Goal: Task Accomplishment & Management: Manage account settings

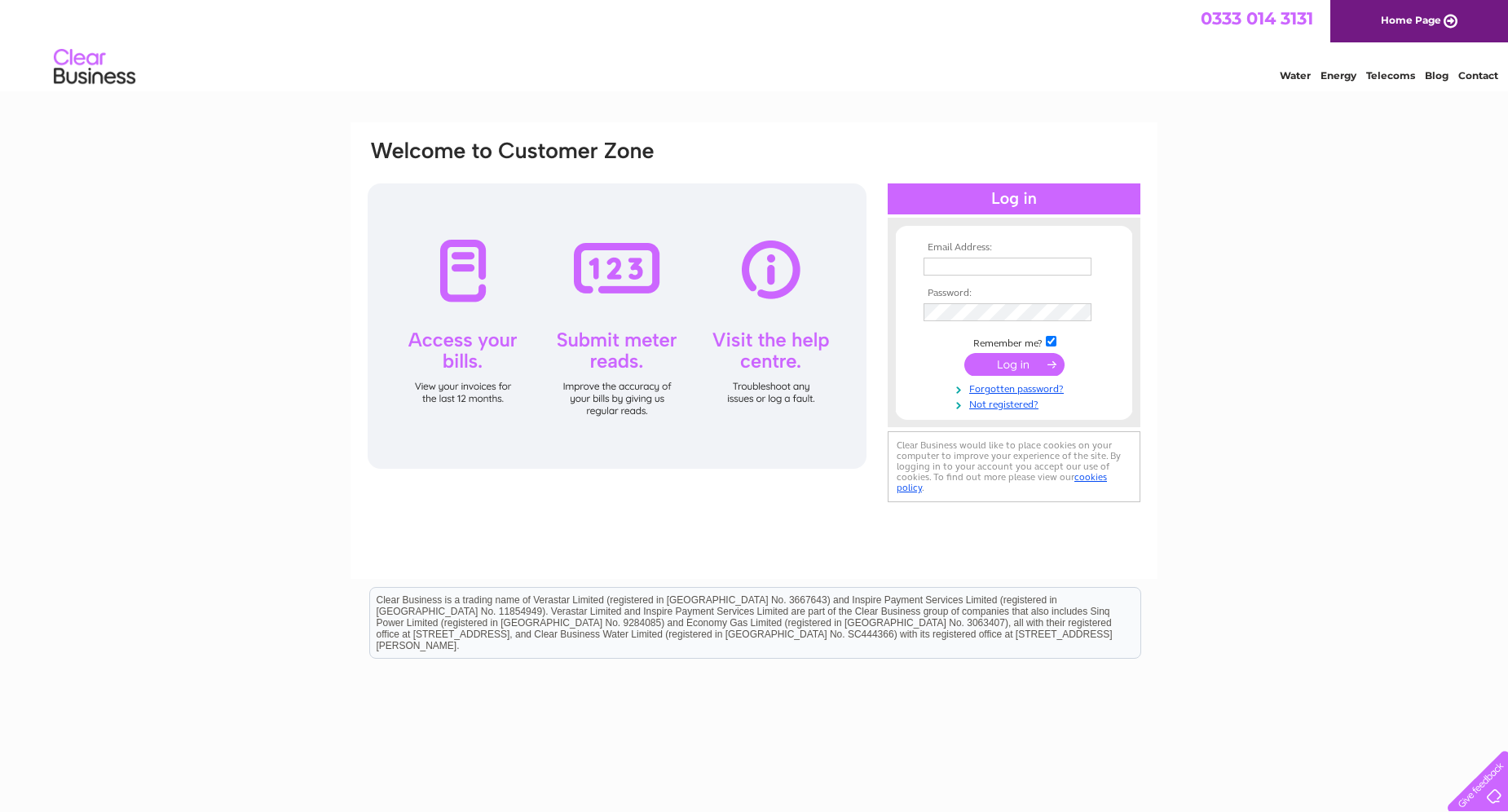
type input "sales@fastracker.co.uk"
click at [1022, 359] on input "submit" at bounding box center [1014, 364] width 100 height 23
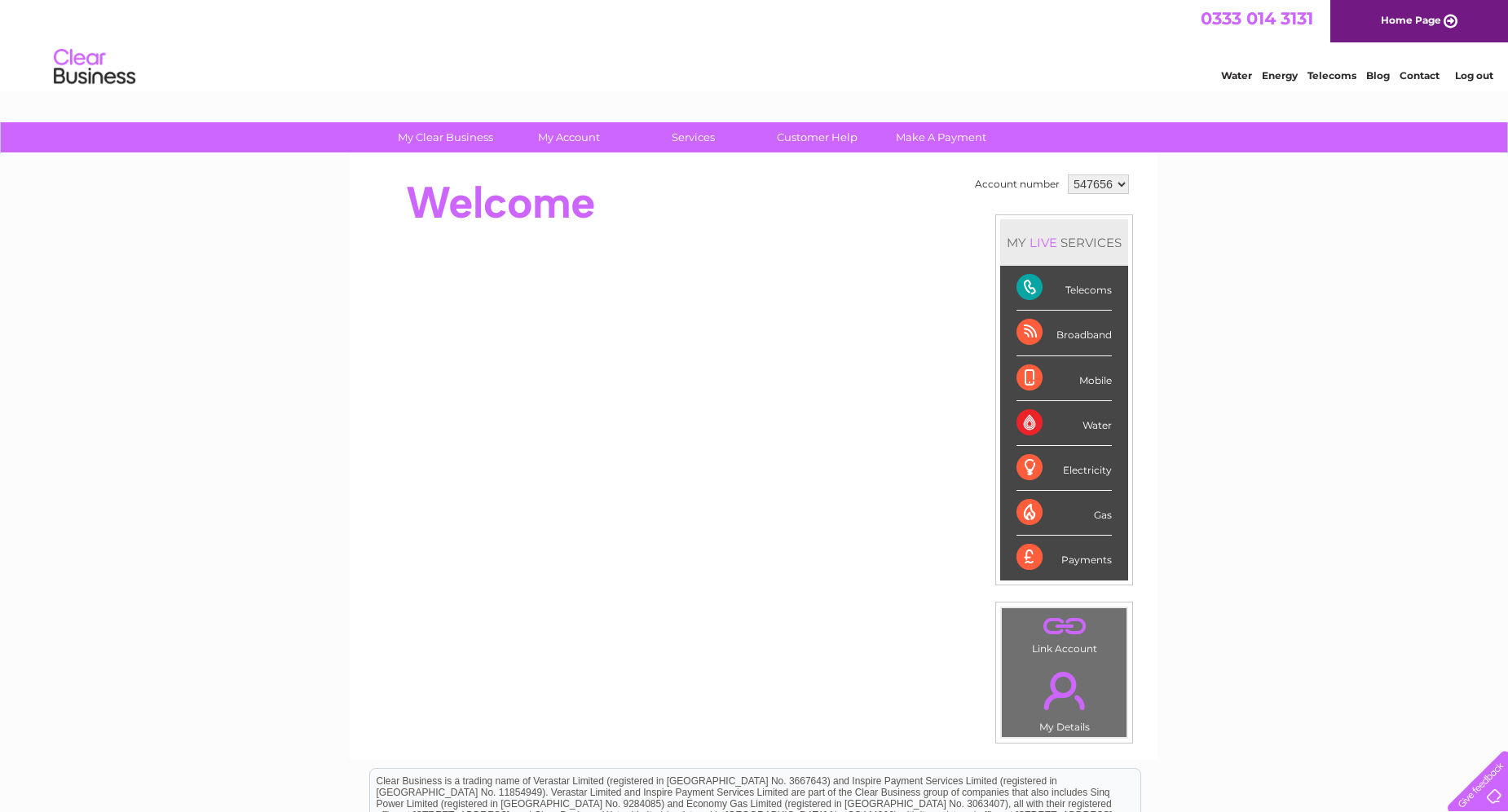
click at [1020, 283] on div "Telecoms" at bounding box center [1065, 288] width 96 height 45
drag, startPoint x: 1020, startPoint y: 283, endPoint x: 1041, endPoint y: 289, distance: 21.8
click at [1041, 289] on div "Telecoms" at bounding box center [1065, 288] width 96 height 45
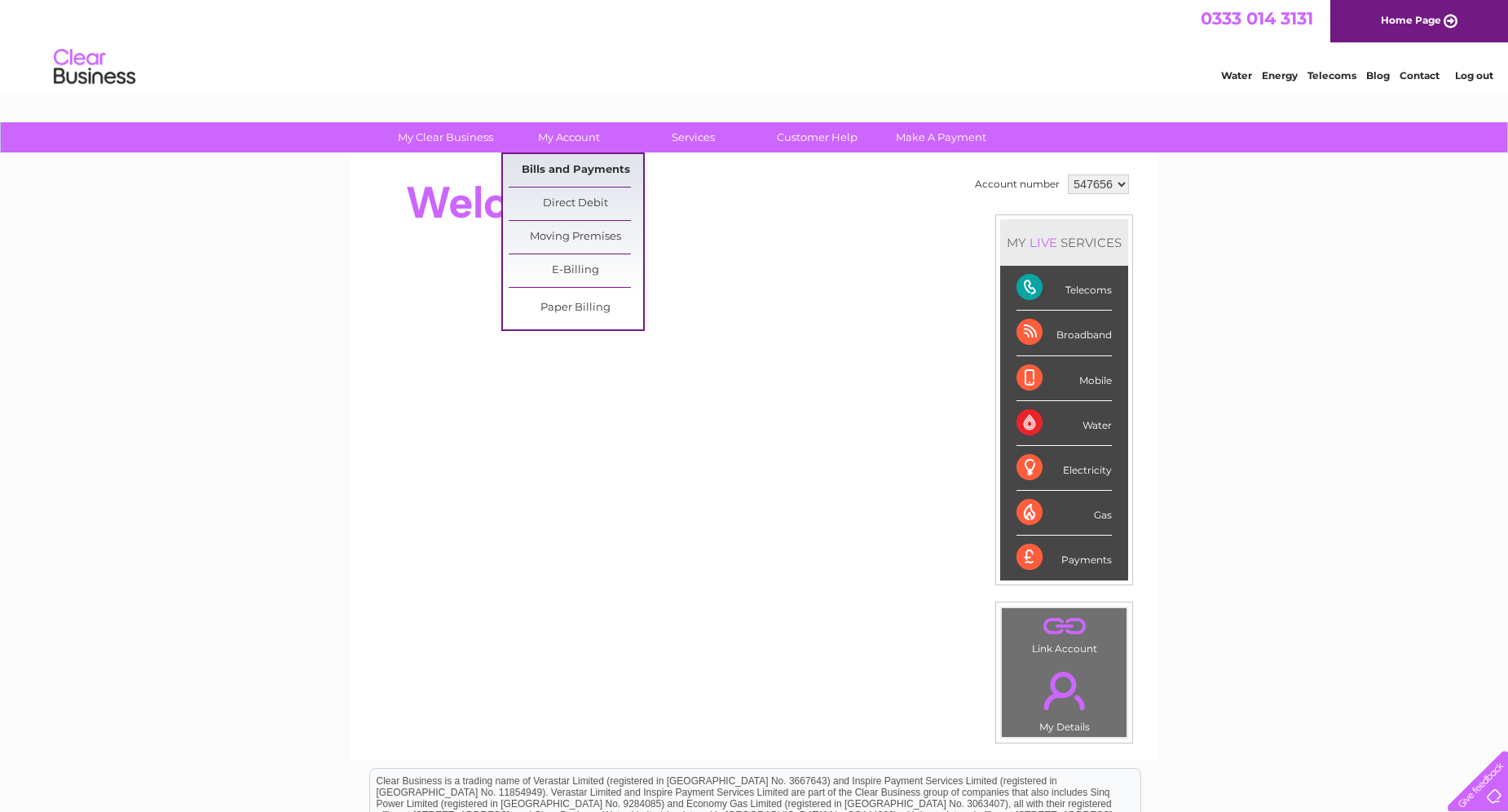
click at [560, 165] on link "Bills and Payments" at bounding box center [576, 170] width 135 height 33
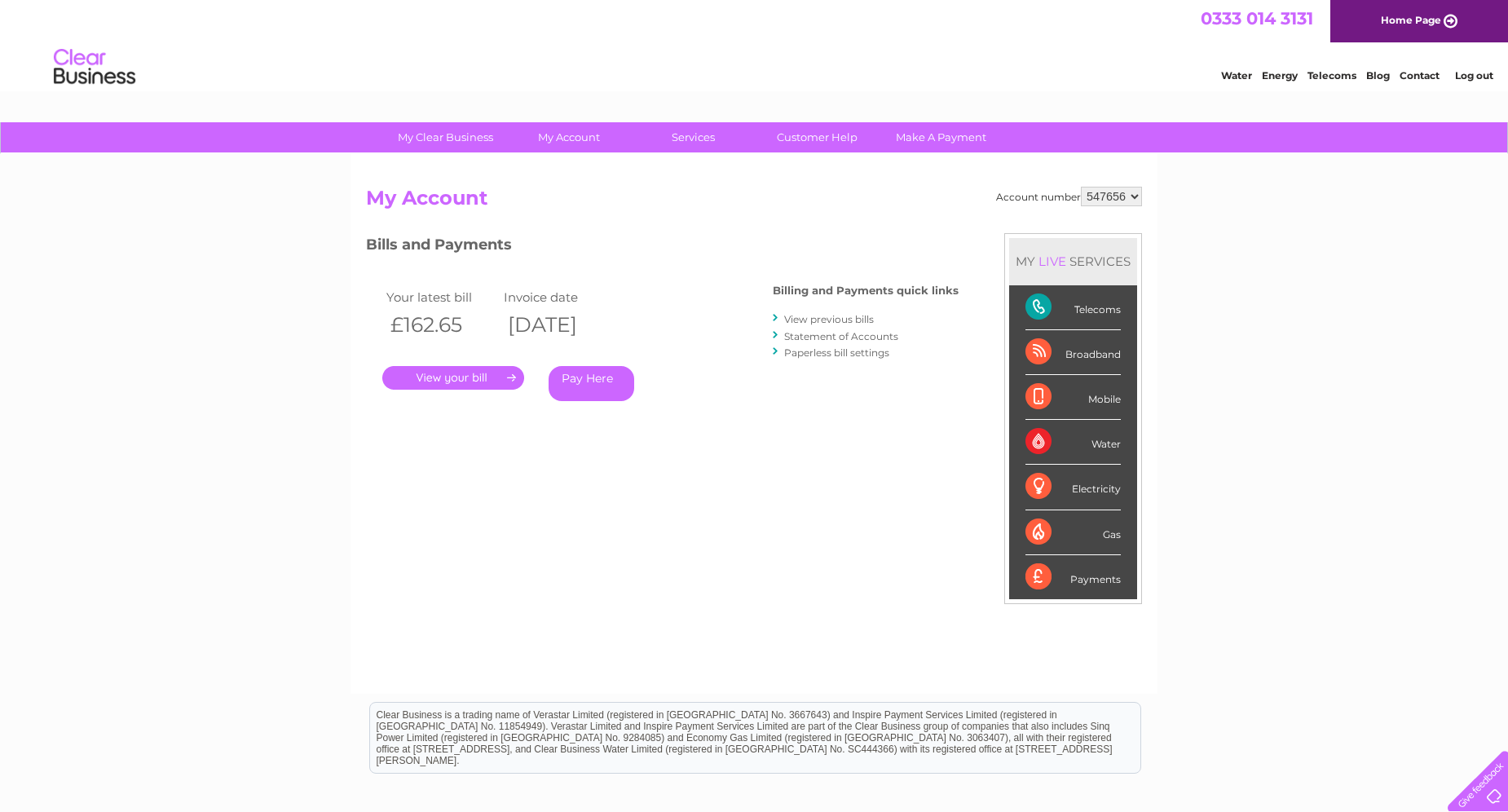
click at [810, 316] on link "View previous bills" at bounding box center [830, 318] width 90 height 12
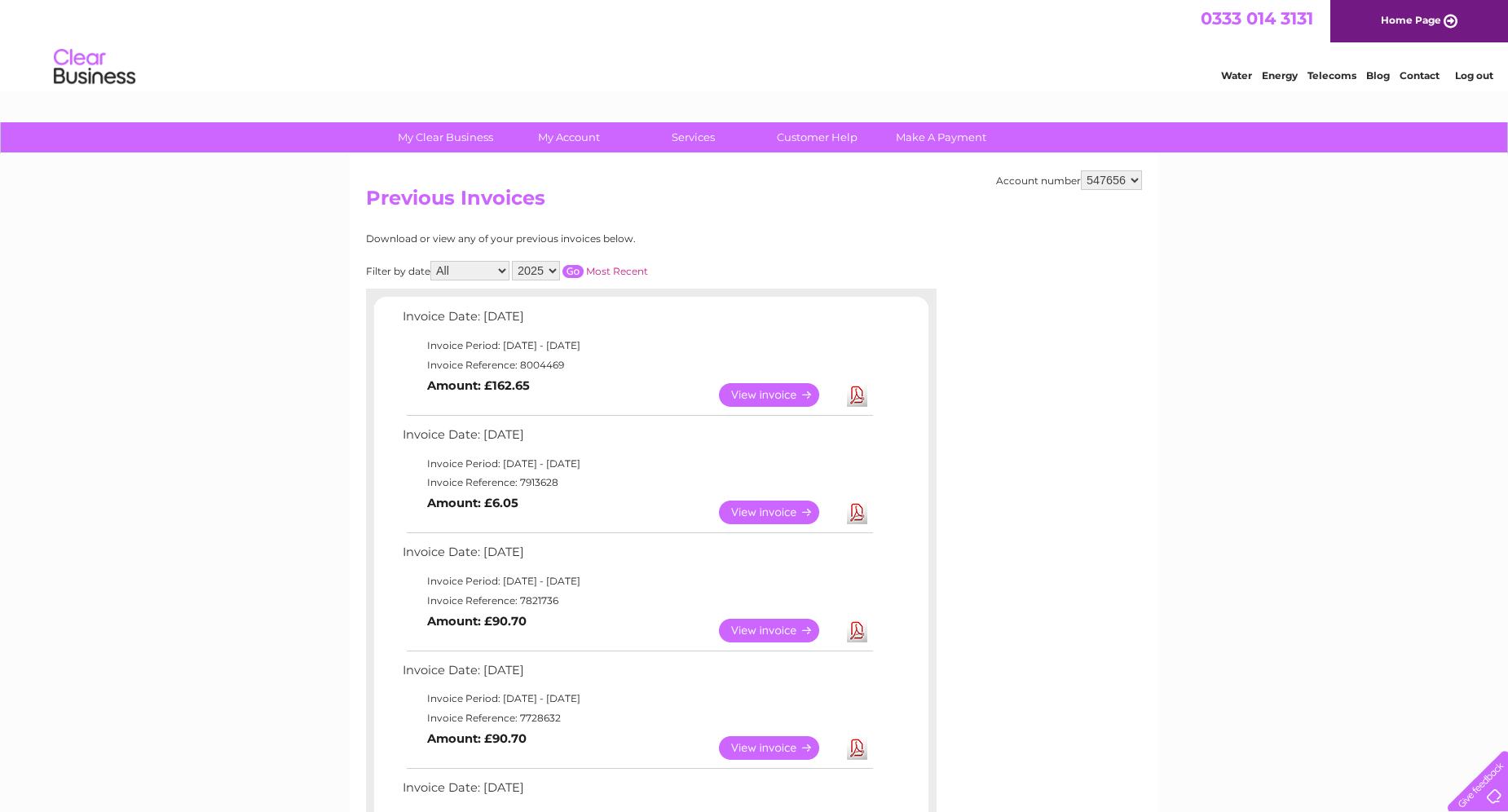
click at [776, 394] on link "View" at bounding box center [779, 394] width 120 height 24
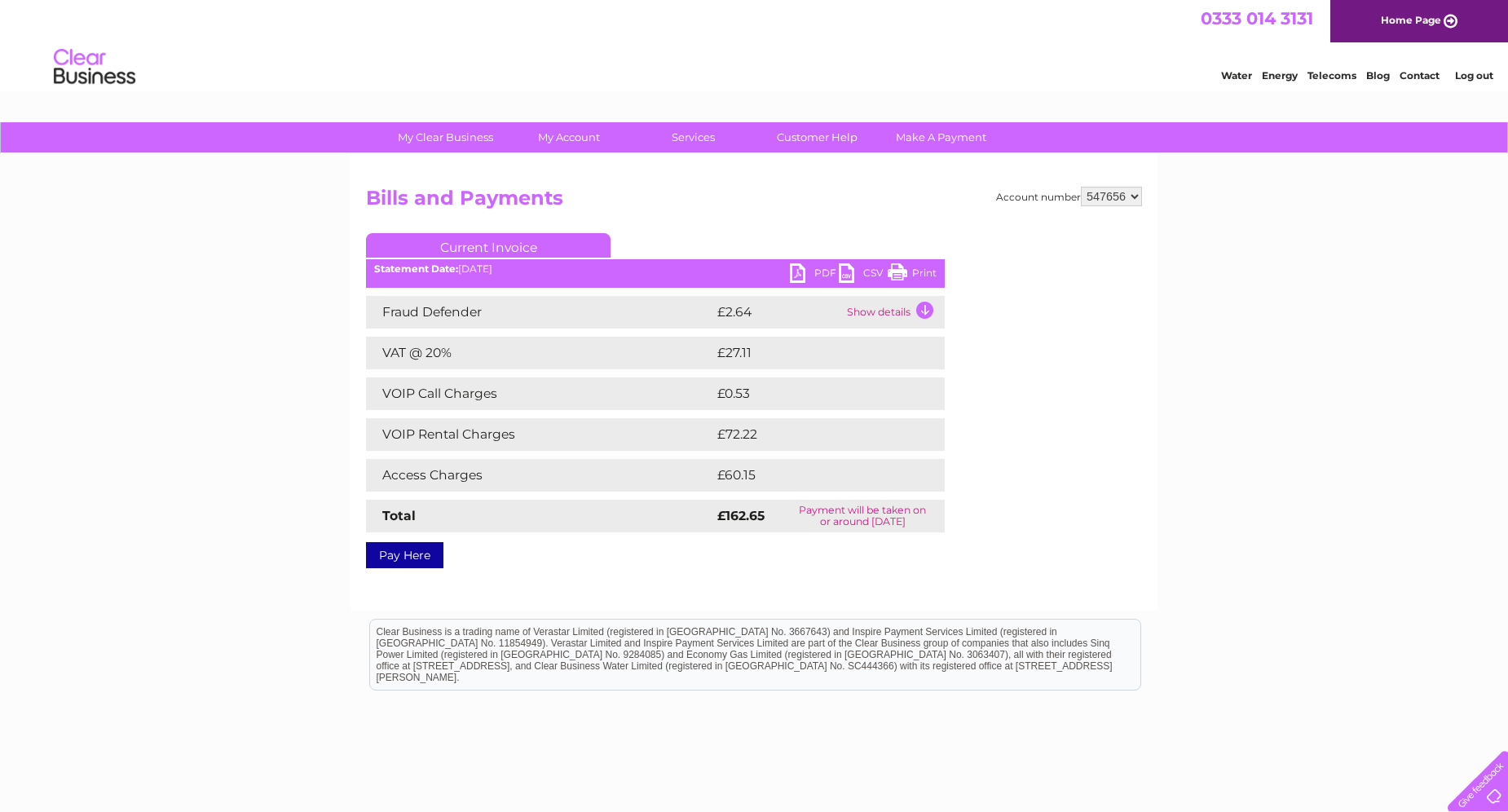
drag, startPoint x: 896, startPoint y: 269, endPoint x: 125, endPoint y: 103, distance: 788.7
click at [896, 269] on link "Print" at bounding box center [912, 274] width 49 height 24
